Goal: Information Seeking & Learning: Learn about a topic

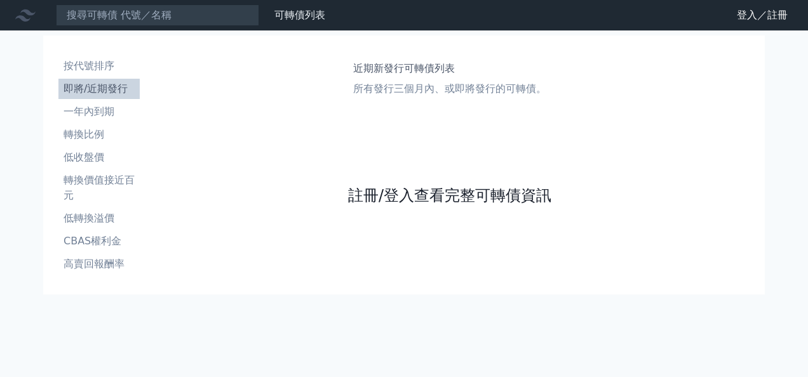
click at [398, 195] on link "註冊/登入查看完整可轉債資訊" at bounding box center [449, 196] width 203 height 20
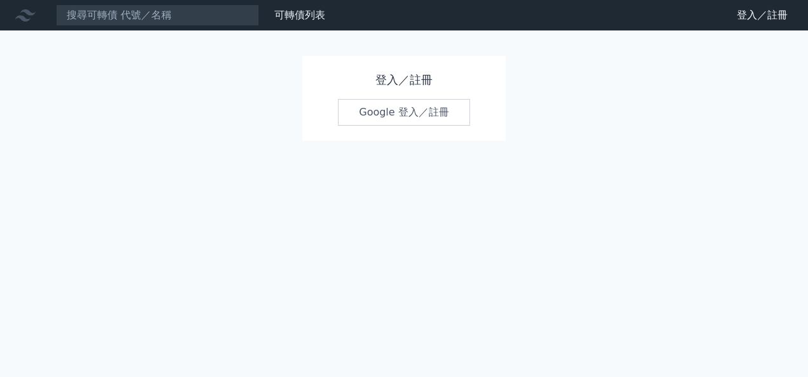
click at [397, 114] on link "Google 登入／註冊" at bounding box center [404, 112] width 132 height 27
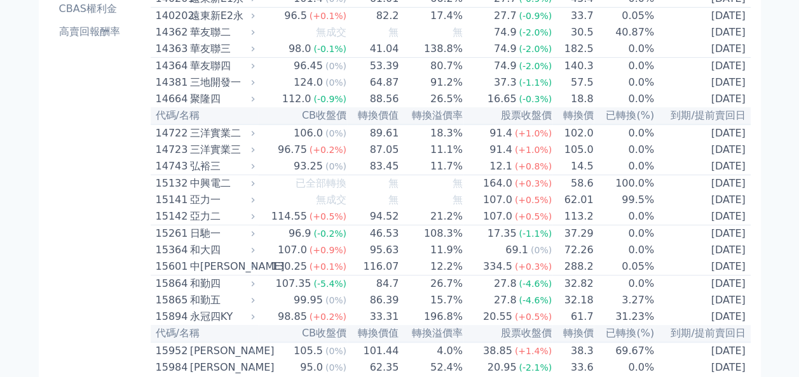
scroll to position [191, 0]
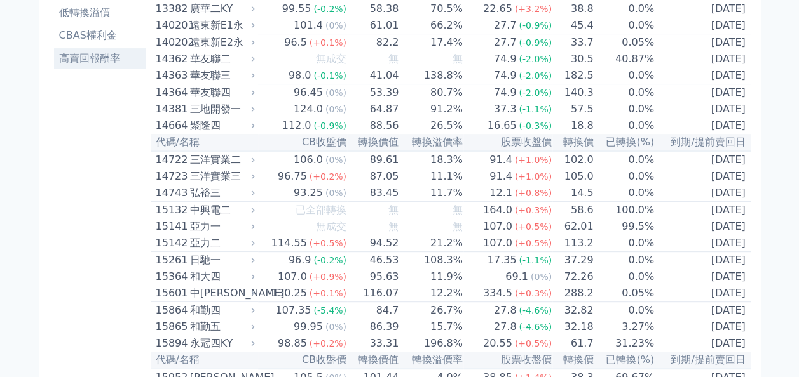
click at [102, 62] on li "高賣回報酬率" at bounding box center [100, 58] width 92 height 15
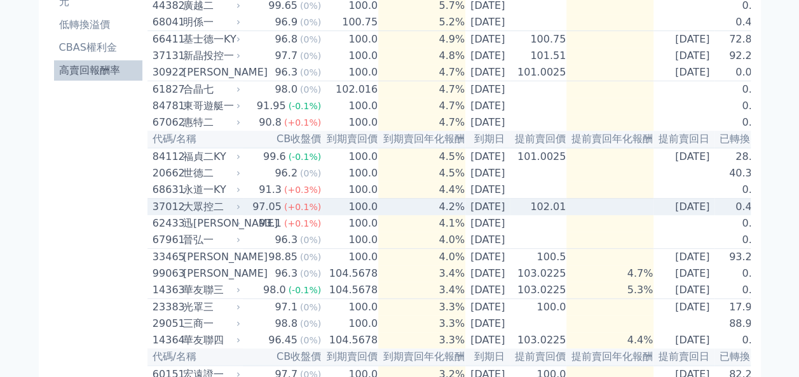
scroll to position [3, 0]
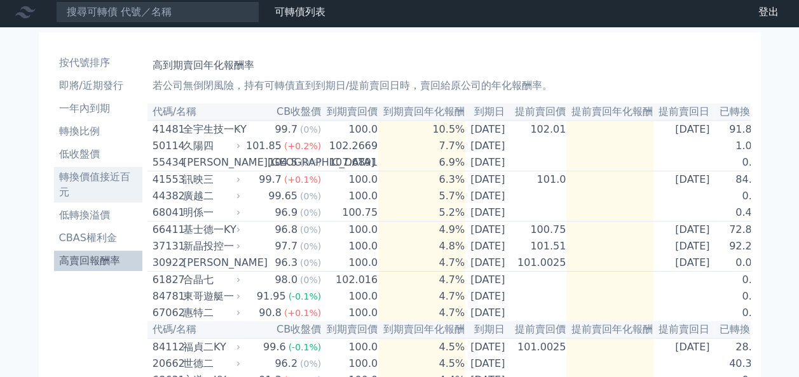
click at [87, 177] on li "轉換價值接近百元" at bounding box center [98, 185] width 88 height 31
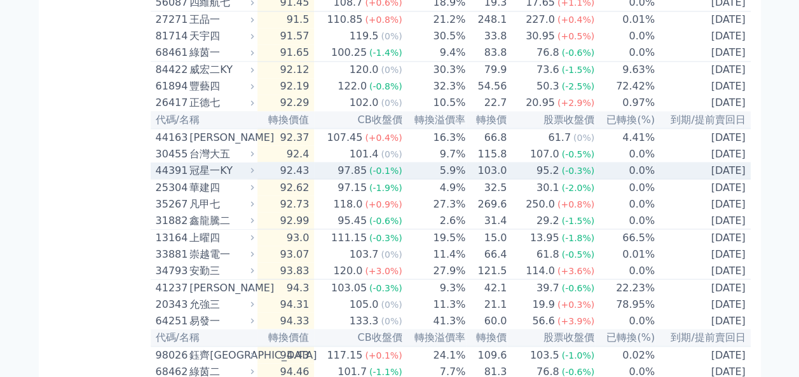
scroll to position [895, 0]
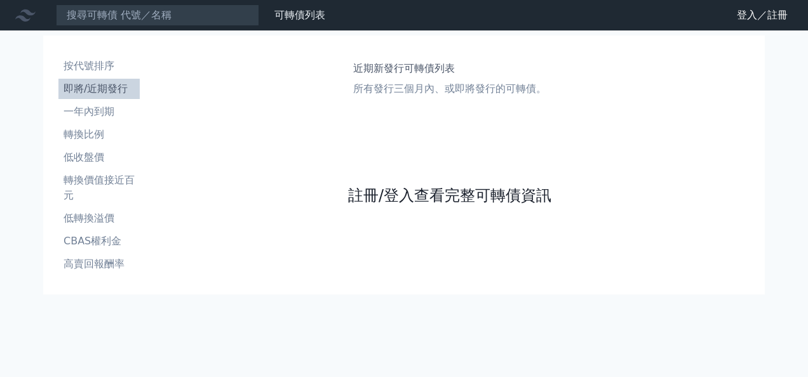
click at [428, 191] on link "註冊/登入查看完整可轉債資訊" at bounding box center [449, 196] width 203 height 20
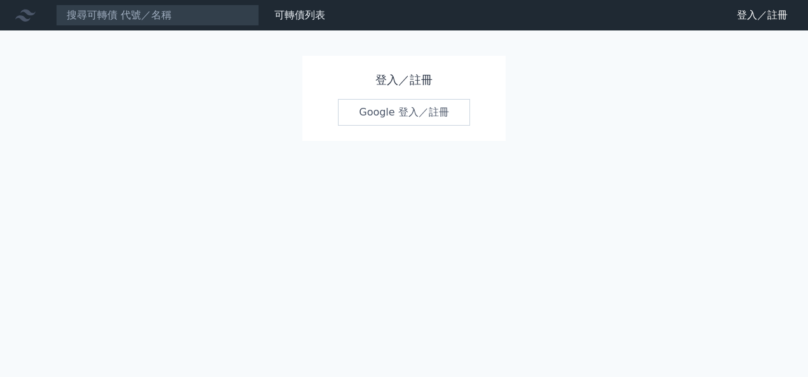
click at [398, 115] on link "Google 登入／註冊" at bounding box center [404, 112] width 132 height 27
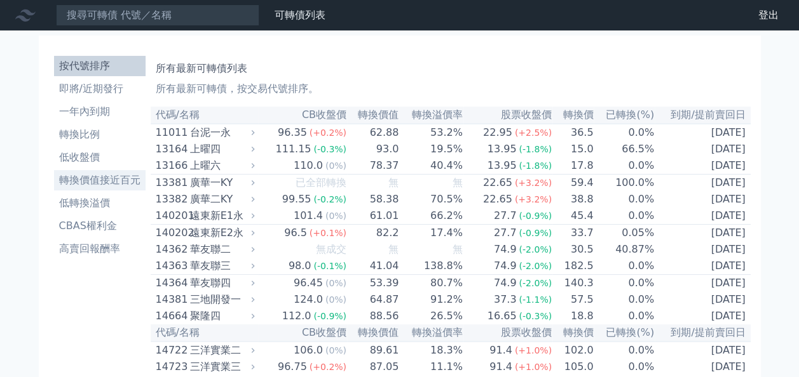
click at [103, 184] on li "轉換價值接近百元" at bounding box center [100, 180] width 92 height 15
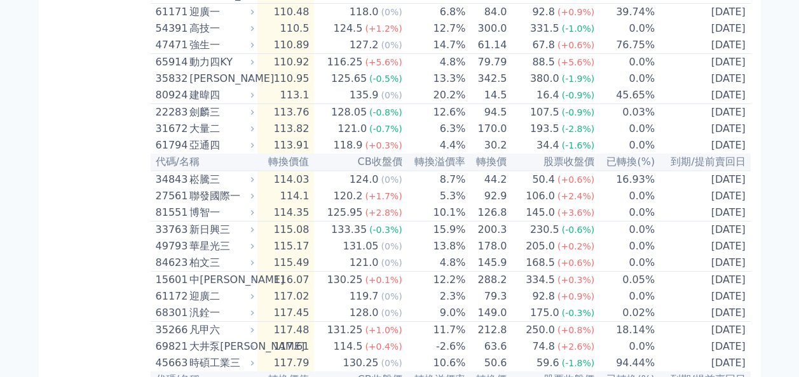
scroll to position [2351, 0]
